Goal: Information Seeking & Learning: Compare options

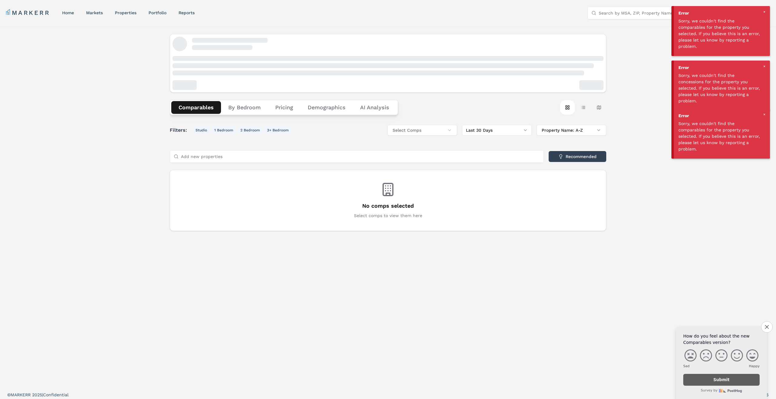
click at [764, 10] on div at bounding box center [763, 11] width 5 height 5
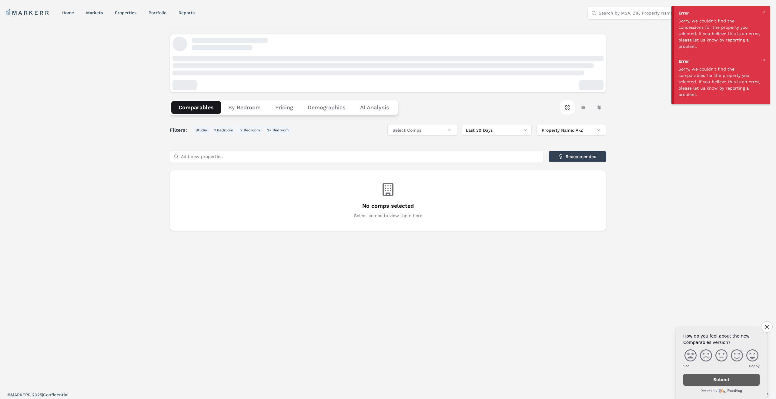
click at [765, 12] on div at bounding box center [763, 11] width 5 height 5
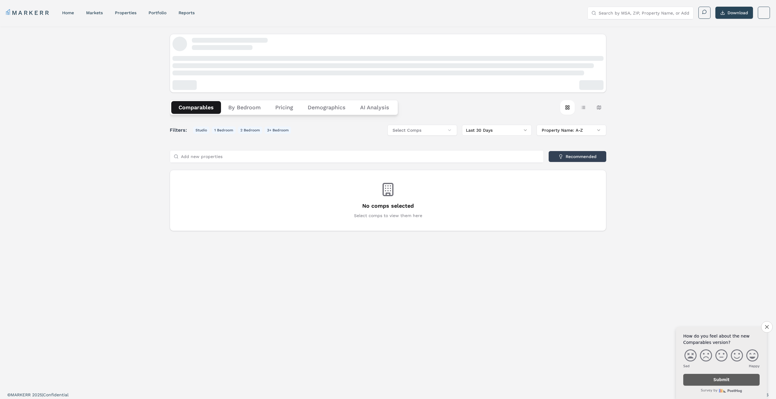
click at [522, 273] on div "Comparables By Bedroom Pricing Demographics AI Analysis Card view Table view Ma…" at bounding box center [388, 207] width 436 height 346
